Goal: Task Accomplishment & Management: Use online tool/utility

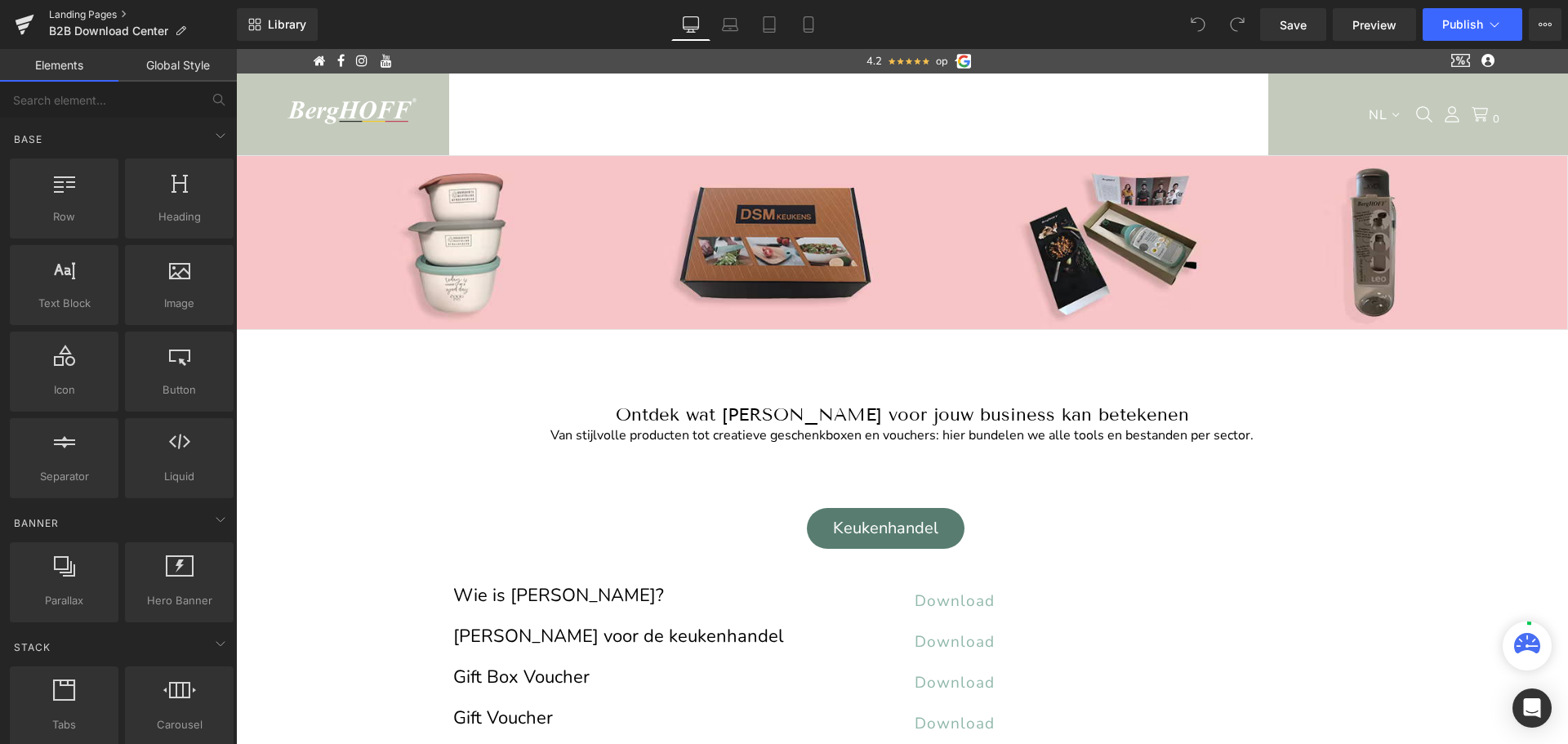
click at [91, 11] on link "Landing Pages" at bounding box center [143, 15] width 188 height 13
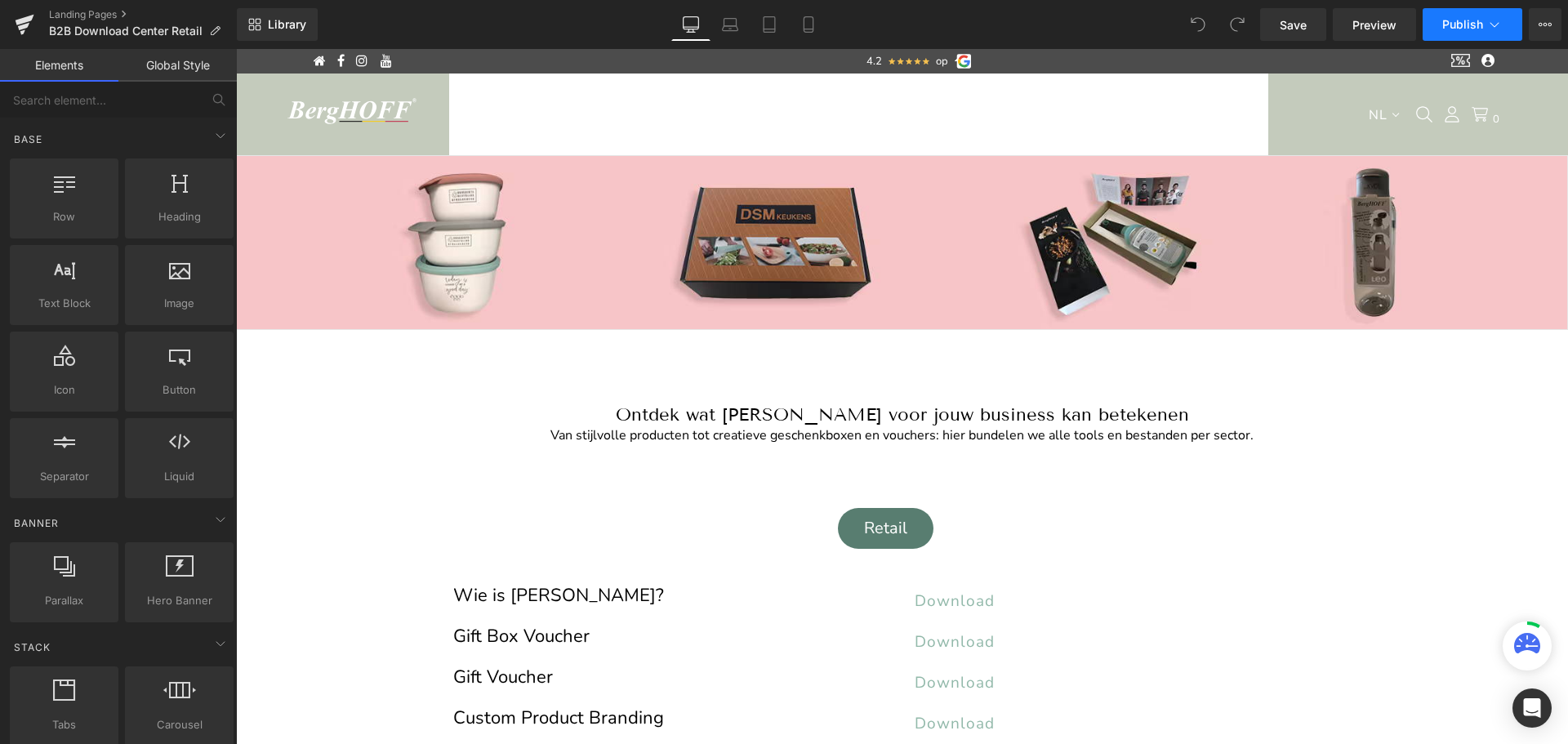
click at [1462, 20] on span "Publish" at bounding box center [1462, 25] width 41 height 13
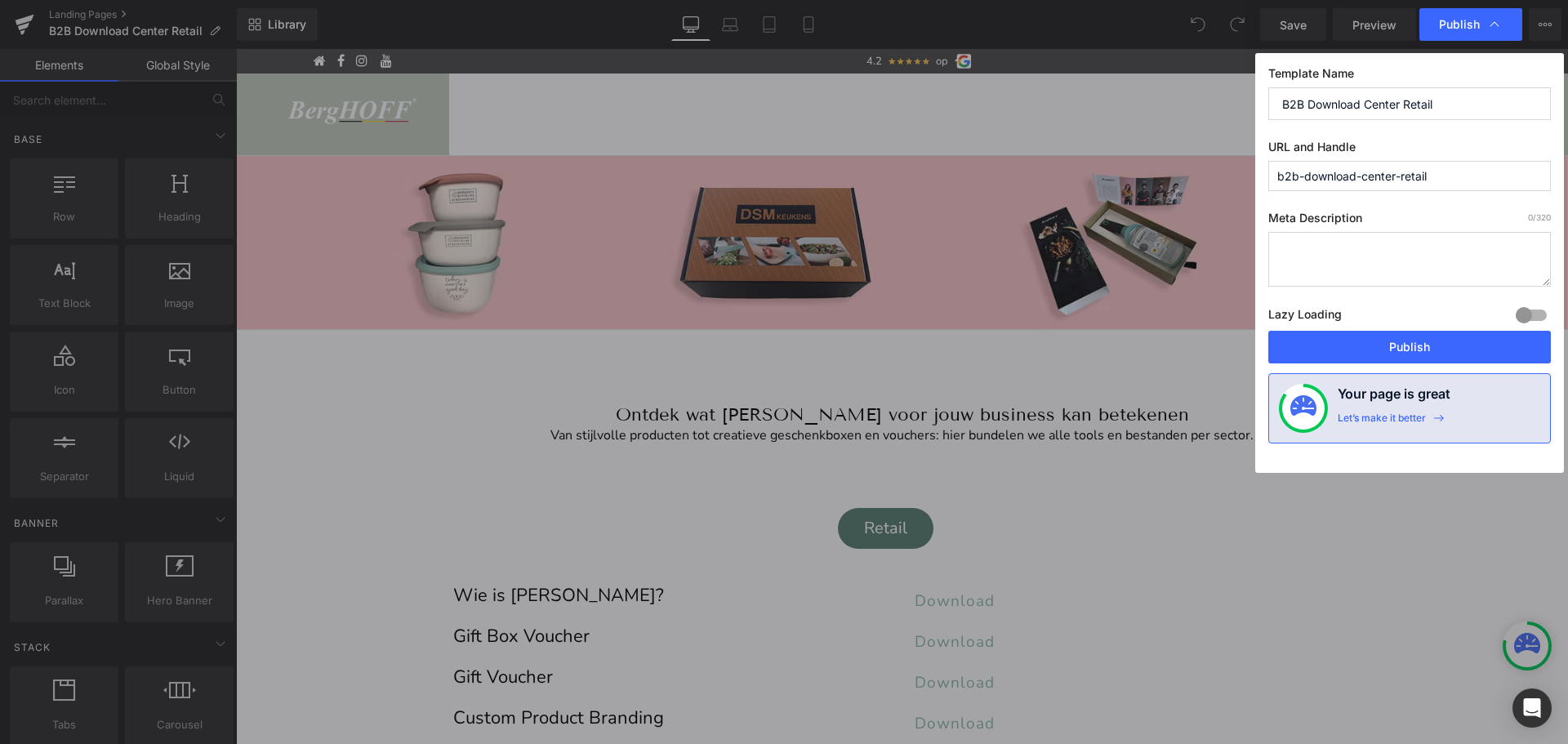
click at [1305, 172] on input "b2b-download-center-retail" at bounding box center [1410, 176] width 283 height 30
click at [1365, 177] on input "b2b_download-center-retail" at bounding box center [1410, 176] width 283 height 30
click at [1402, 177] on input "b2b_download_center-retail" at bounding box center [1410, 176] width 283 height 30
type input "b2b_download_center_retail"
click at [1389, 346] on button "Publish" at bounding box center [1410, 347] width 283 height 32
